Goal: Information Seeking & Learning: Find contact information

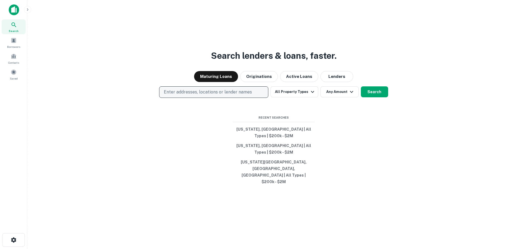
click at [247, 95] on p "Enter addresses, locations or lender names" at bounding box center [208, 92] width 88 height 7
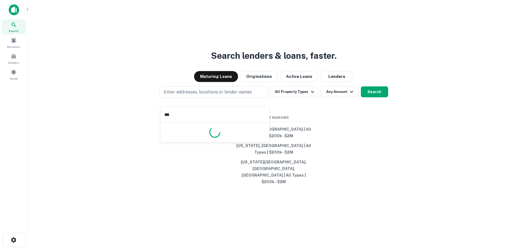
type input "****"
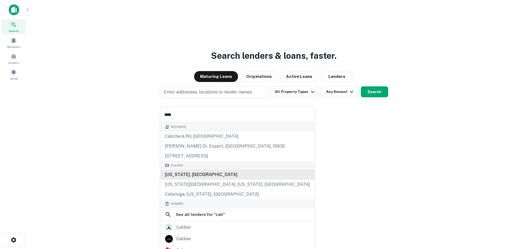
click at [191, 176] on div "[US_STATE], [GEOGRAPHIC_DATA]" at bounding box center [238, 175] width 154 height 10
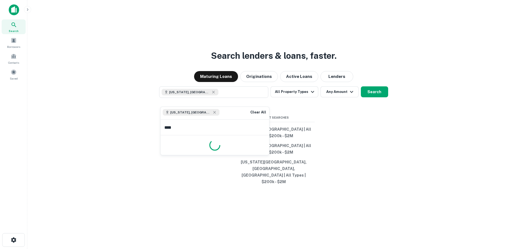
type input "*****"
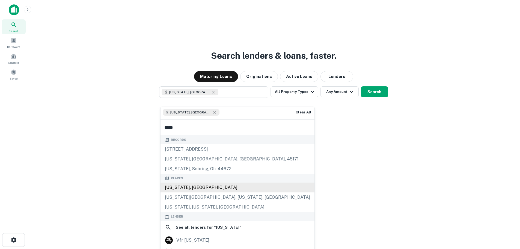
click at [187, 188] on div "[US_STATE], [GEOGRAPHIC_DATA]" at bounding box center [238, 187] width 154 height 10
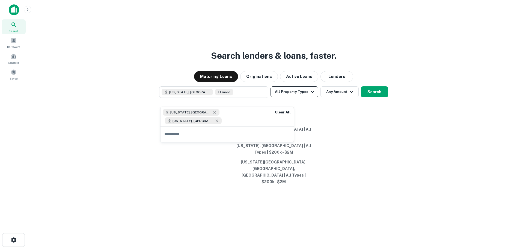
click at [313, 95] on icon "button" at bounding box center [312, 91] width 7 height 7
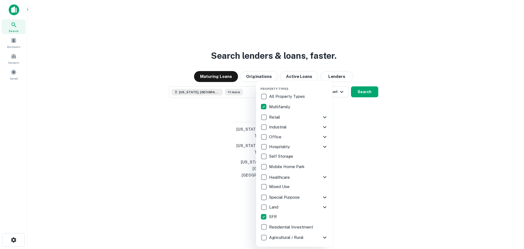
click at [341, 99] on div at bounding box center [262, 124] width 524 height 249
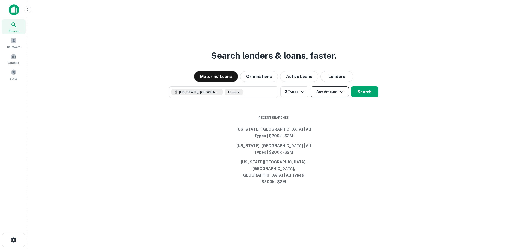
click at [341, 95] on icon "button" at bounding box center [342, 91] width 7 height 7
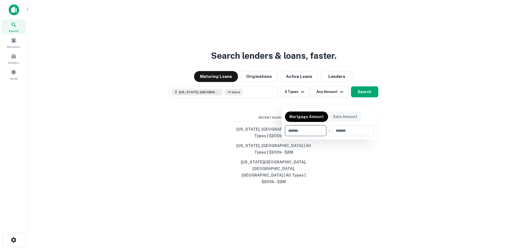
click at [313, 130] on input "number" at bounding box center [304, 130] width 38 height 11
type input "******"
click at [351, 131] on input "number" at bounding box center [354, 130] width 34 height 11
type input "*******"
click at [368, 98] on div at bounding box center [262, 124] width 524 height 249
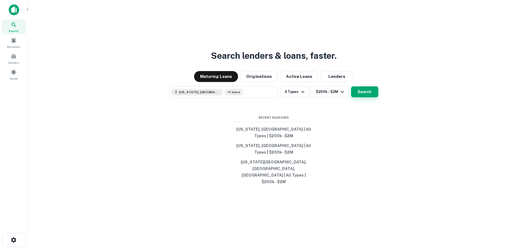
click at [366, 97] on button "Search" at bounding box center [364, 91] width 27 height 11
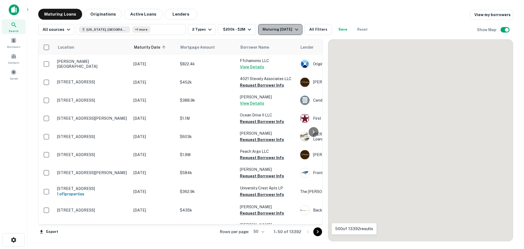
click at [296, 30] on icon "button" at bounding box center [296, 30] width 3 height 2
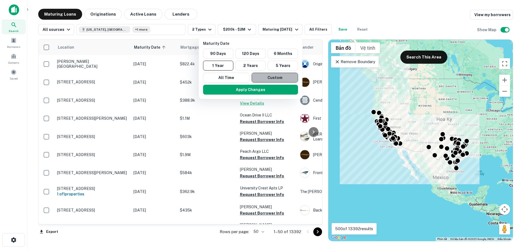
click at [268, 76] on button "Custom" at bounding box center [275, 78] width 46 height 10
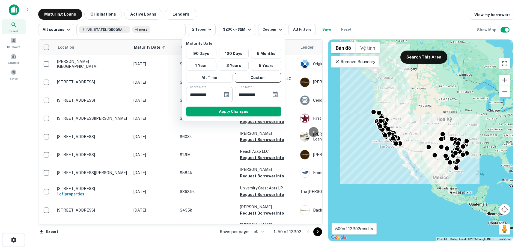
click at [223, 94] on button "Choose date, selected date is Oct 3, 2025" at bounding box center [226, 94] width 11 height 11
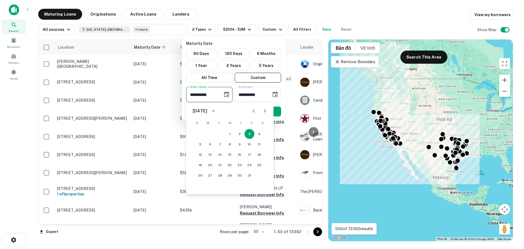
click at [265, 111] on icon "Next month" at bounding box center [265, 110] width 2 height 3
click at [211, 154] on button "15" at bounding box center [210, 155] width 10 height 10
type input "**********"
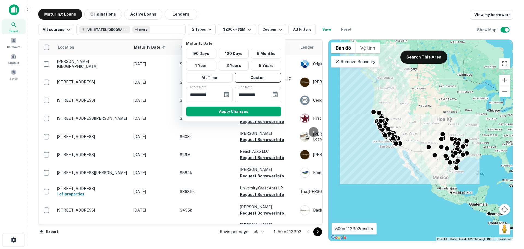
click at [274, 98] on button "Choose date, selected date is Apr 1, 2026" at bounding box center [275, 94] width 11 height 11
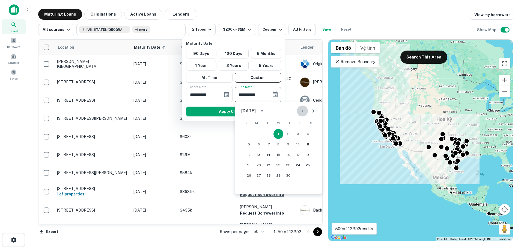
click at [302, 112] on icon "Previous month" at bounding box center [302, 111] width 7 height 7
click at [306, 175] on button "31" at bounding box center [308, 175] width 10 height 10
type input "**********"
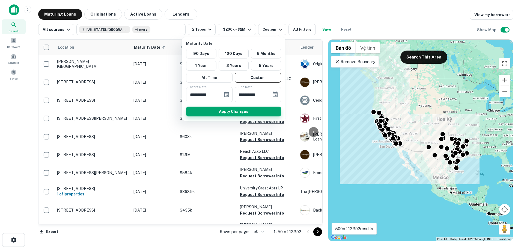
click at [241, 111] on button "Apply Changes" at bounding box center [233, 112] width 95 height 10
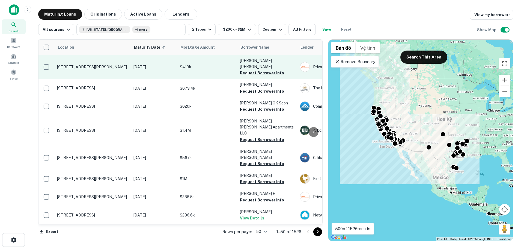
click at [270, 70] on button "Request Borrower Info" at bounding box center [262, 73] width 44 height 7
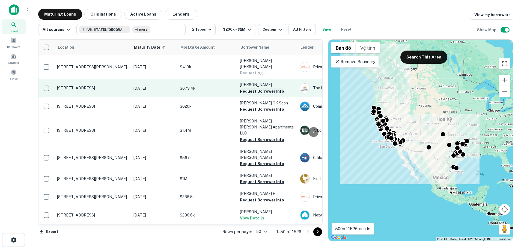
click at [265, 88] on button "Request Borrower Info" at bounding box center [262, 91] width 44 height 7
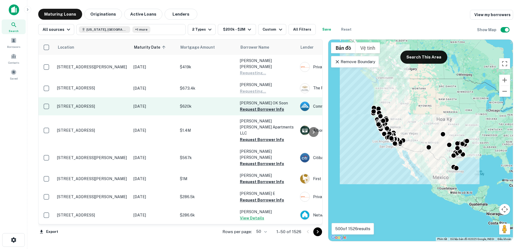
click at [259, 106] on button "Request Borrower Info" at bounding box center [262, 109] width 44 height 7
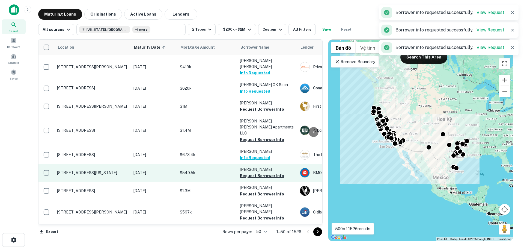
click at [247, 172] on button "Request Borrower Info" at bounding box center [262, 175] width 44 height 7
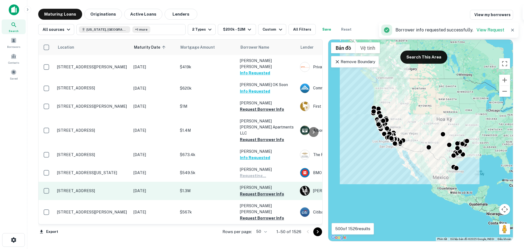
click at [248, 191] on button "Request Borrower Info" at bounding box center [262, 194] width 44 height 7
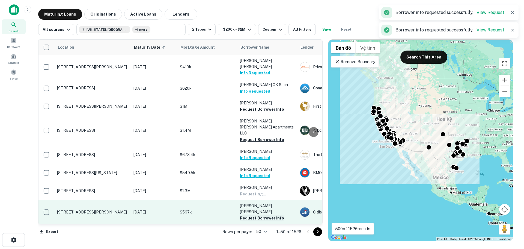
click at [250, 215] on button "Request Borrower Info" at bounding box center [262, 218] width 44 height 7
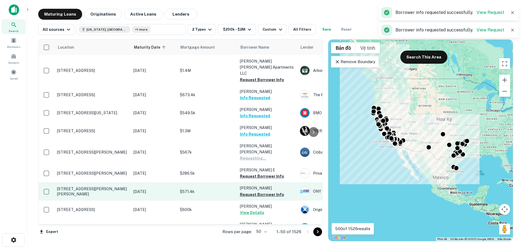
scroll to position [109, 0]
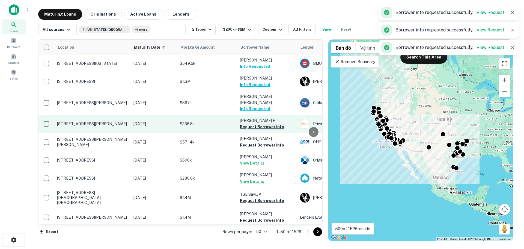
click at [252, 123] on button "Request Borrower Info" at bounding box center [262, 126] width 44 height 7
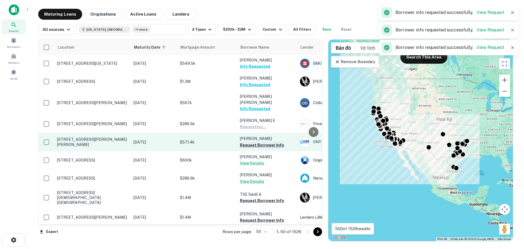
click at [253, 142] on button "Request Borrower Info" at bounding box center [262, 145] width 44 height 7
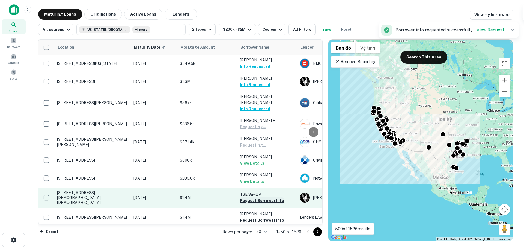
click at [250, 197] on button "Request Borrower Info" at bounding box center [262, 200] width 44 height 7
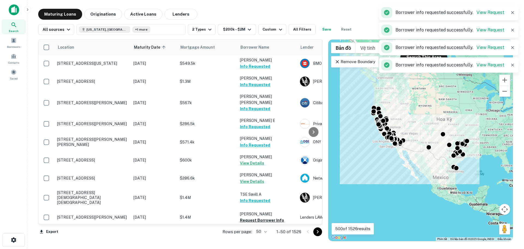
click at [248, 217] on button "Request Borrower Info" at bounding box center [262, 220] width 44 height 7
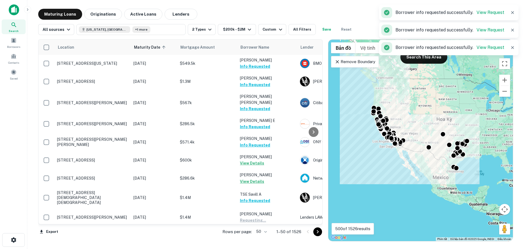
click at [249, 235] on button "Request Borrower Info" at bounding box center [262, 238] width 44 height 7
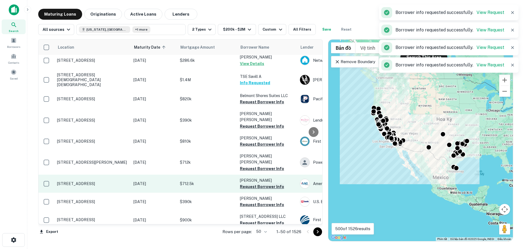
scroll to position [246, 0]
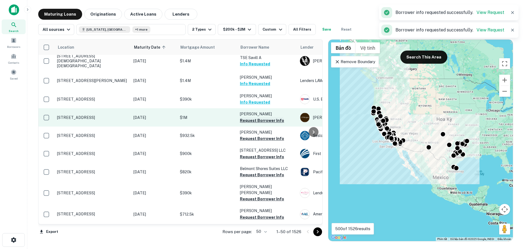
click at [251, 117] on button "Request Borrower Info" at bounding box center [262, 120] width 44 height 7
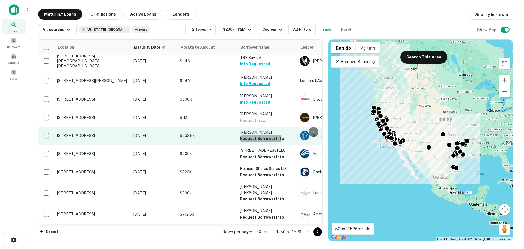
click at [249, 135] on button "Request Borrower Info" at bounding box center [262, 138] width 44 height 7
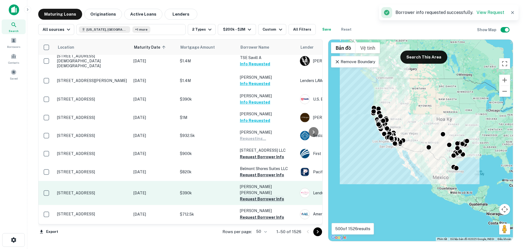
click at [258, 196] on button "Request Borrower Info" at bounding box center [262, 199] width 44 height 7
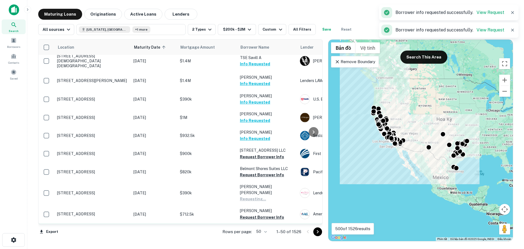
drag, startPoint x: 252, startPoint y: 191, endPoint x: 251, endPoint y: 203, distance: 12.3
click at [252, 214] on button "Request Borrower Info" at bounding box center [262, 217] width 44 height 7
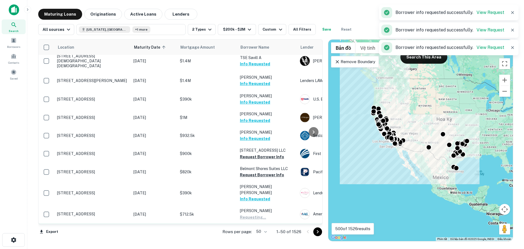
click at [252, 238] on button "Request Borrower Info" at bounding box center [262, 241] width 44 height 7
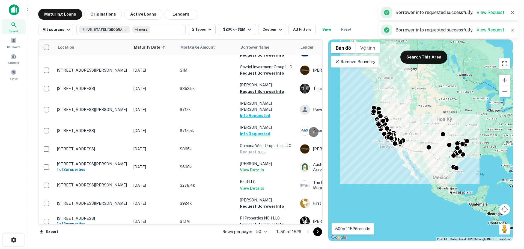
scroll to position [464, 0]
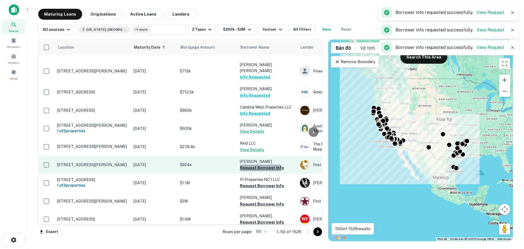
click at [258, 164] on button "Request Borrower Info" at bounding box center [262, 167] width 44 height 7
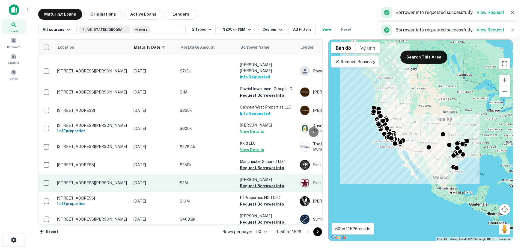
click at [263, 182] on button "Request Borrower Info" at bounding box center [262, 185] width 44 height 7
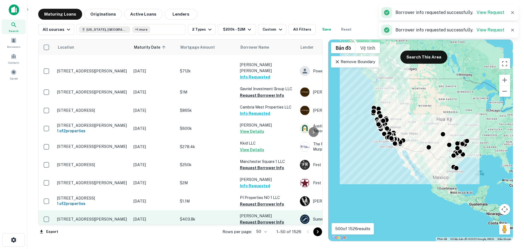
click at [264, 219] on button "Request Borrower Info" at bounding box center [262, 222] width 44 height 7
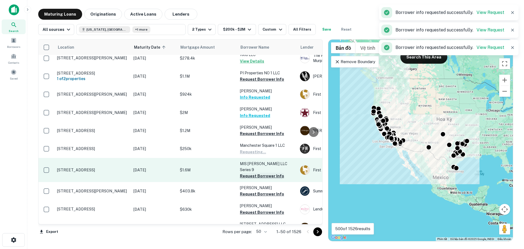
scroll to position [573, 0]
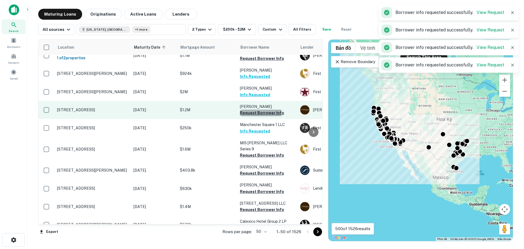
click at [257, 110] on button "Request Borrower Info" at bounding box center [262, 113] width 44 height 7
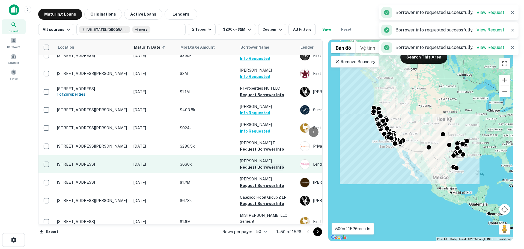
click at [253, 164] on button "Request Borrower Info" at bounding box center [262, 167] width 44 height 7
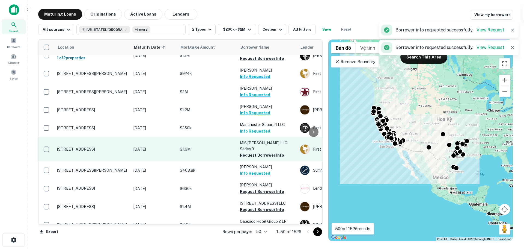
click at [261, 152] on button "Request Borrower Info" at bounding box center [262, 155] width 44 height 7
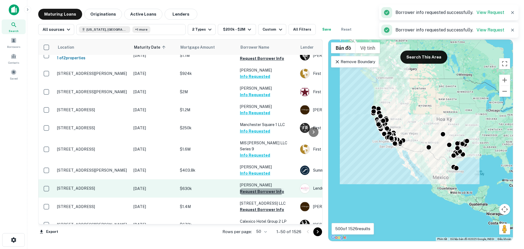
click at [260, 188] on button "Request Borrower Info" at bounding box center [262, 191] width 44 height 7
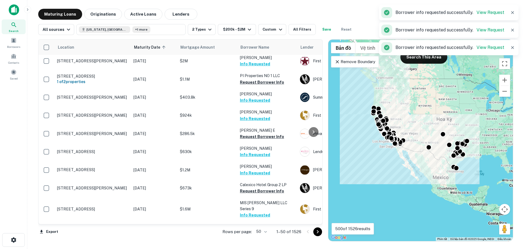
scroll to position [683, 0]
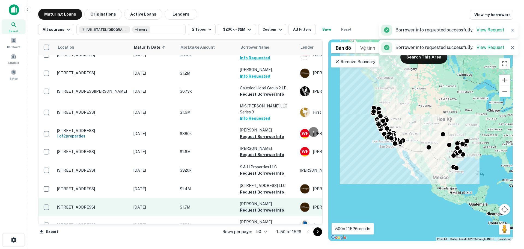
click at [253, 207] on button "Request Borrower Info" at bounding box center [262, 210] width 44 height 7
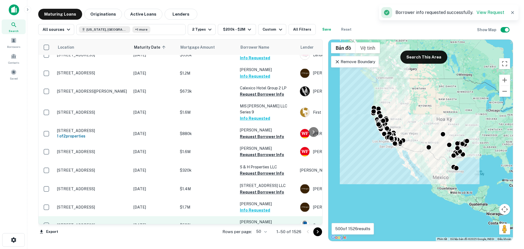
click at [260, 225] on button "Request Borrower Info" at bounding box center [262, 228] width 44 height 7
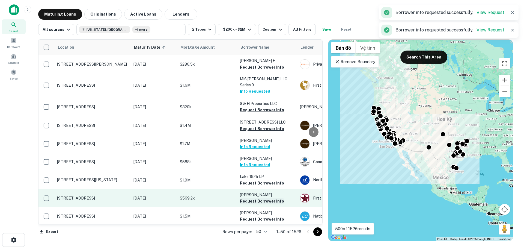
scroll to position [753, 0]
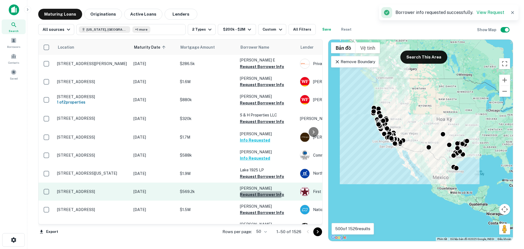
click at [257, 191] on button "Request Borrower Info" at bounding box center [262, 194] width 44 height 7
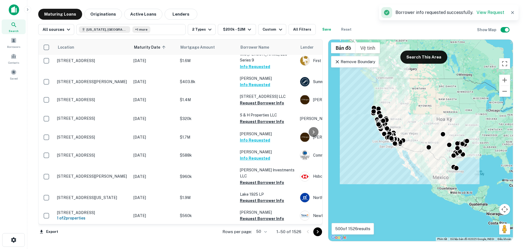
click at [317, 234] on icon "Go to next page" at bounding box center [318, 231] width 7 height 7
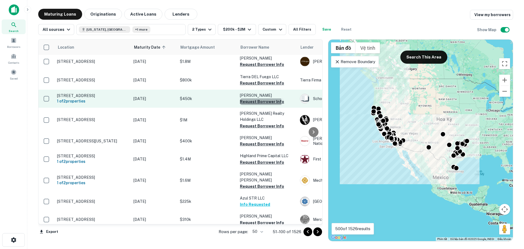
click at [253, 98] on button "Request Borrower Info" at bounding box center [262, 101] width 44 height 7
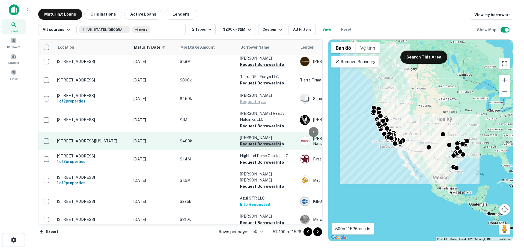
click at [251, 141] on button "Request Borrower Info" at bounding box center [262, 144] width 44 height 7
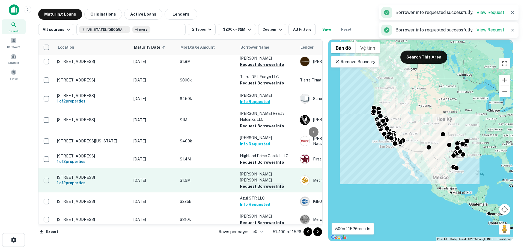
click at [252, 183] on button "Request Borrower Info" at bounding box center [262, 186] width 44 height 7
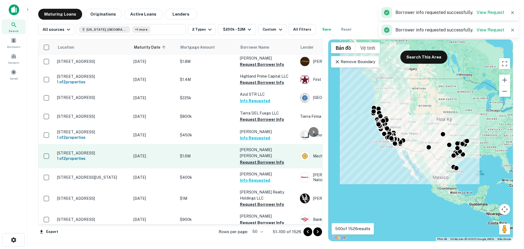
scroll to position [762, 0]
